Goal: Task Accomplishment & Management: Complete application form

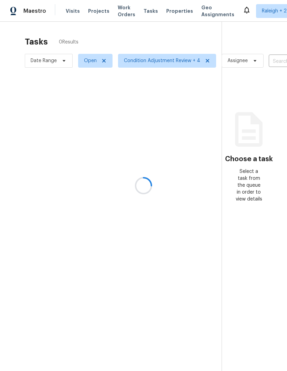
scroll to position [26, 0]
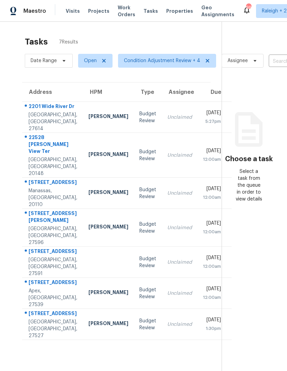
click at [168, 114] on div "Unclaimed" at bounding box center [180, 117] width 25 height 7
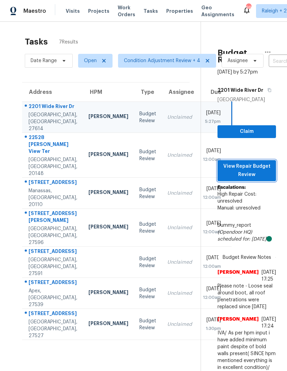
click at [260, 162] on span "View Repair Budget Review" at bounding box center [247, 170] width 48 height 17
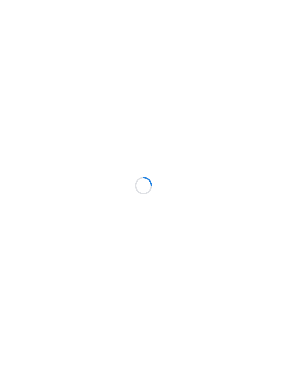
scroll to position [26, 0]
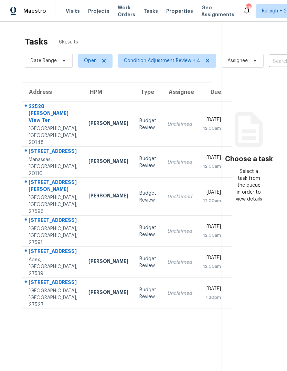
click at [198, 102] on td "[DATE] 12:00am" at bounding box center [215, 124] width 34 height 45
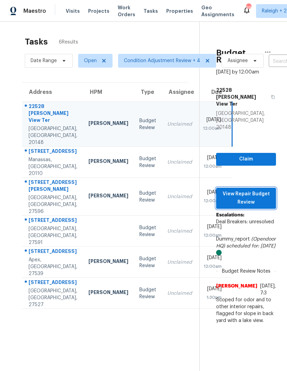
click at [258, 190] on span "View Repair Budget Review" at bounding box center [246, 198] width 49 height 17
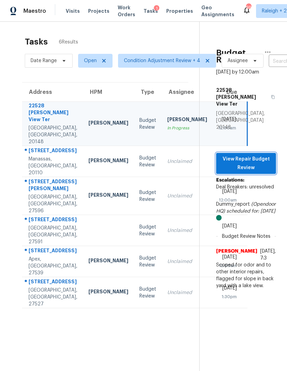
click at [261, 155] on span "View Repair Budget Review" at bounding box center [246, 163] width 49 height 17
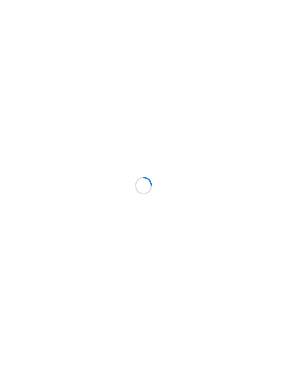
scroll to position [26, 0]
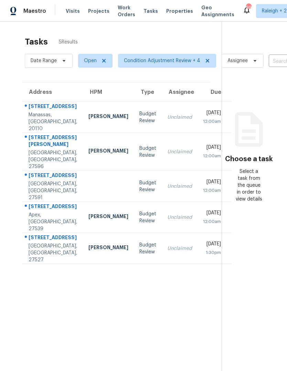
click at [198, 128] on td "[DATE] 12:00am" at bounding box center [215, 117] width 34 height 31
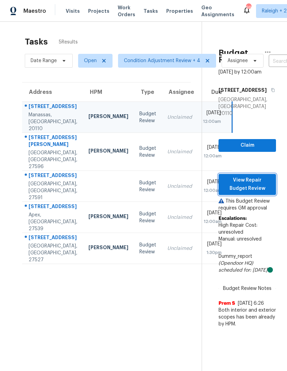
click at [262, 181] on span "View Repair Budget Review" at bounding box center [247, 184] width 47 height 17
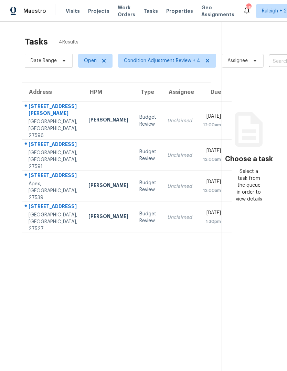
click at [167, 114] on td "Unclaimed" at bounding box center [180, 121] width 36 height 38
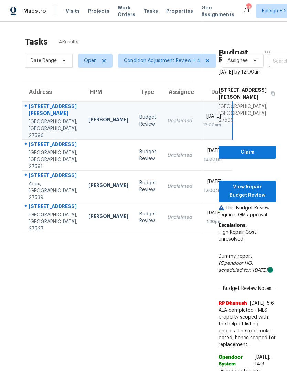
click at [50, 149] on div "[STREET_ADDRESS]" at bounding box center [53, 145] width 49 height 9
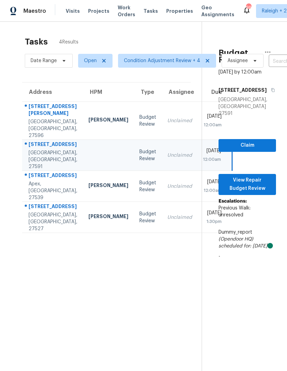
click at [51, 180] on div "2724 Glastonbury Rd" at bounding box center [53, 176] width 49 height 9
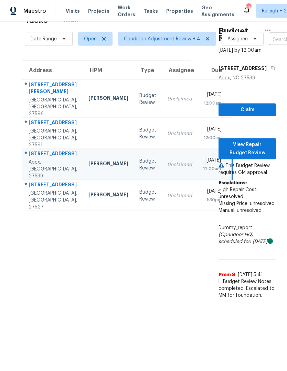
scroll to position [18, 0]
click at [45, 190] on div "[STREET_ADDRESS]" at bounding box center [53, 185] width 49 height 9
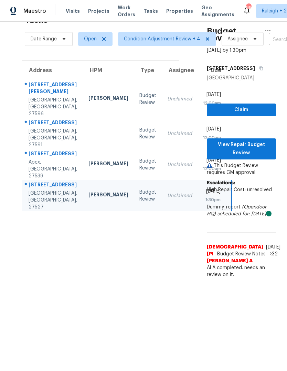
click at [162, 91] on td "Unclaimed" at bounding box center [180, 99] width 36 height 38
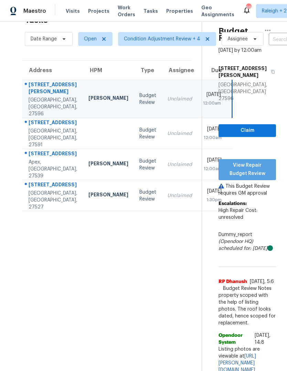
click at [259, 161] on span "View Repair Budget Review" at bounding box center [247, 169] width 47 height 17
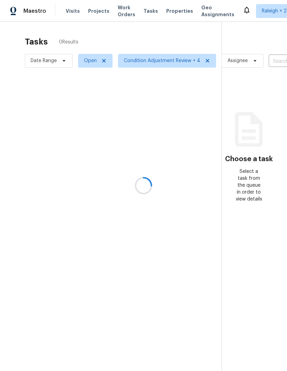
scroll to position [18, 0]
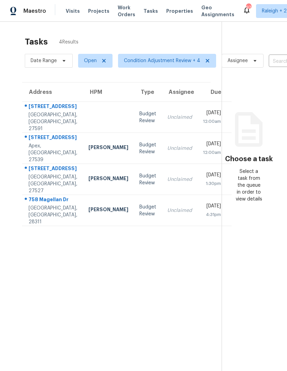
click at [164, 106] on td "Unclaimed" at bounding box center [180, 117] width 36 height 31
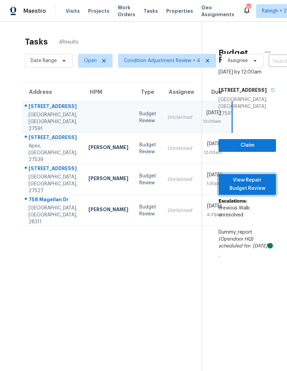
click at [261, 176] on span "View Repair Budget Review" at bounding box center [247, 184] width 47 height 17
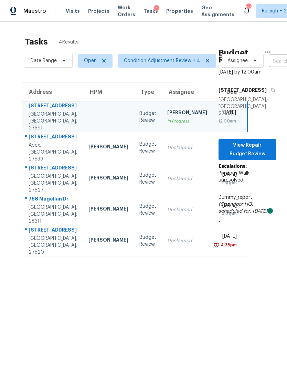
click at [43, 228] on div "104 Bright Leaf Dr" at bounding box center [53, 230] width 49 height 9
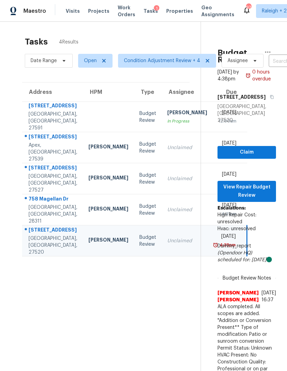
scroll to position [0, 0]
click at [83, 102] on td at bounding box center [108, 117] width 51 height 30
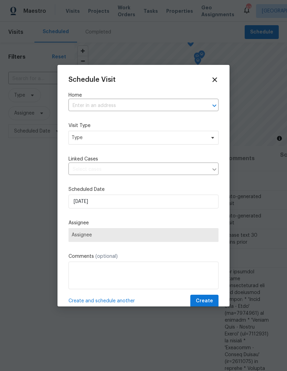
click at [116, 108] on input "text" at bounding box center [134, 105] width 131 height 11
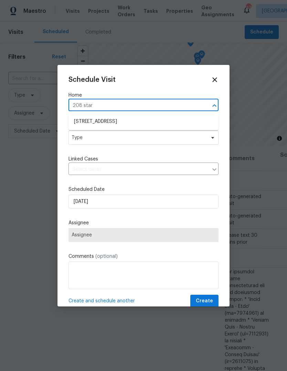
type input "208 starh"
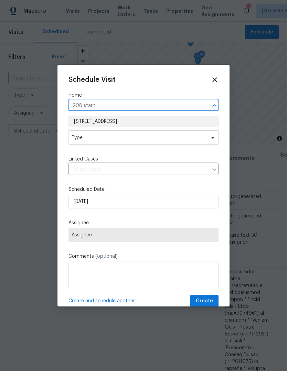
click at [105, 121] on li "208 Starhill Ave, Fayetteville, NC 28303" at bounding box center [144, 121] width 150 height 11
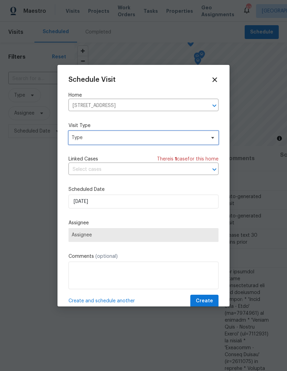
click at [200, 140] on span "Type" at bounding box center [139, 137] width 134 height 7
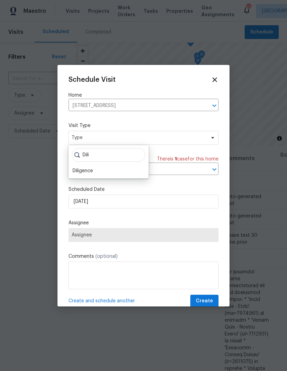
type input "Dili"
click at [82, 171] on div "Diligence" at bounding box center [83, 170] width 20 height 7
type input "09/26/2025 4:40 pm"
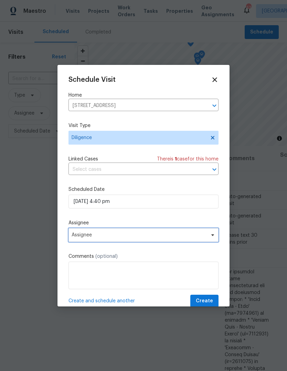
click at [99, 236] on span "Assignee" at bounding box center [139, 235] width 135 height 6
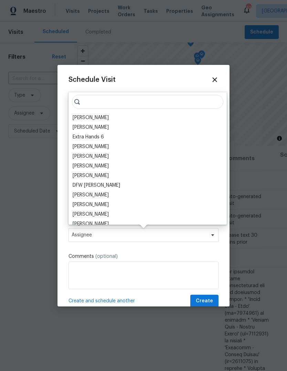
click at [84, 115] on div "Preston Sexton" at bounding box center [91, 117] width 36 height 7
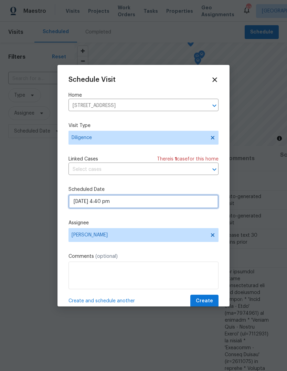
click at [90, 203] on input "09/26/2025 4:40 pm" at bounding box center [144, 201] width 150 height 14
select select "pm"
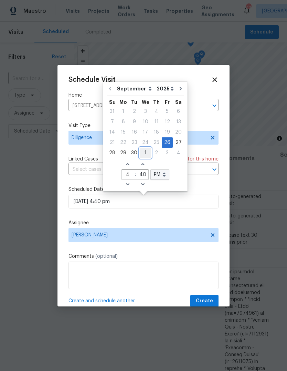
click at [146, 152] on div "1" at bounding box center [145, 153] width 11 height 10
type input "10/01/2025 4:40 pm"
select select "9"
click at [204, 215] on div "Schedule Visit Home 208 Starhill Ave, Fayetteville, NC 28303 ​ Visit Type Dilig…" at bounding box center [144, 191] width 150 height 231
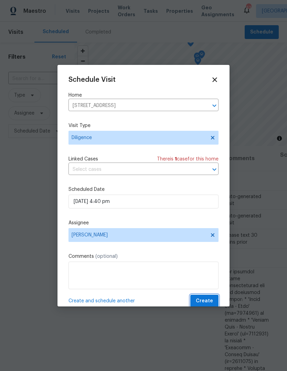
click at [208, 297] on button "Create" at bounding box center [205, 300] width 28 height 13
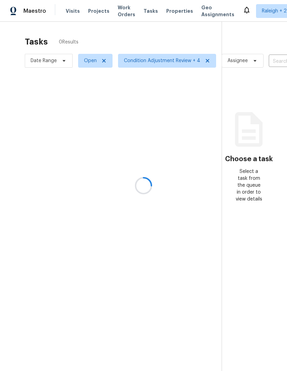
scroll to position [18, 0]
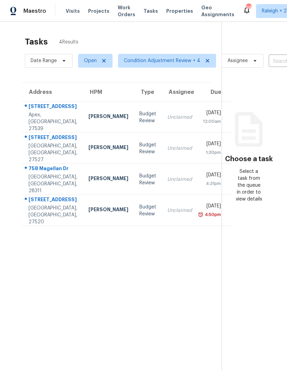
click at [168, 121] on div "Unclaimed" at bounding box center [180, 117] width 25 height 7
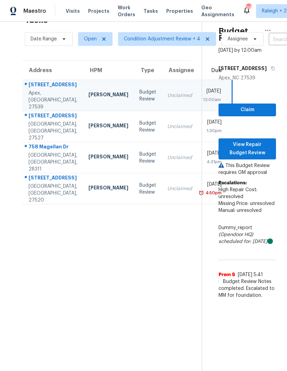
scroll to position [22, 0]
